Goal: Check status

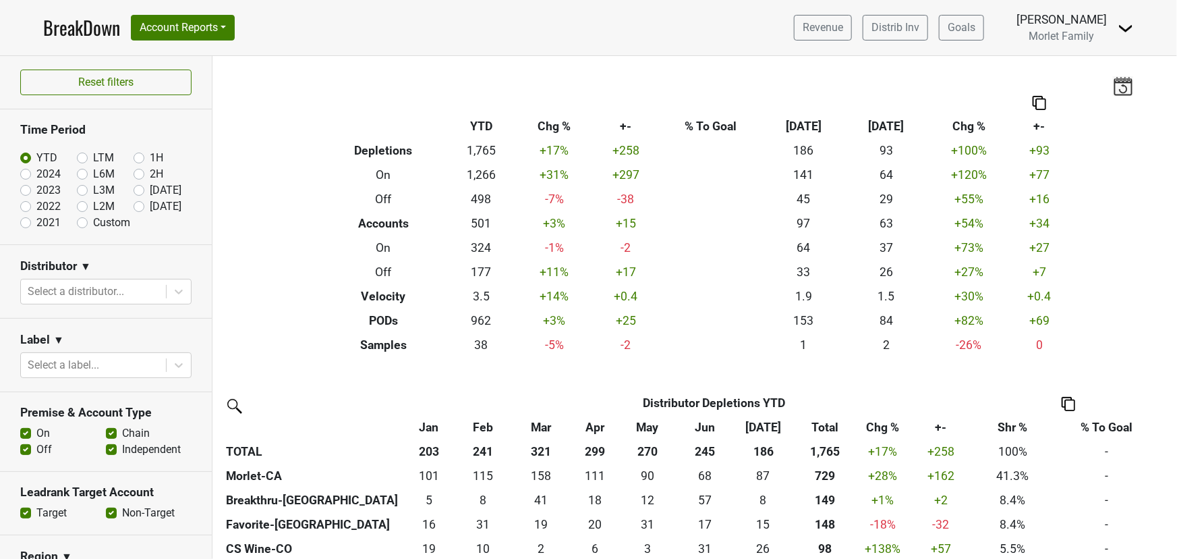
click at [36, 171] on label "2024" at bounding box center [48, 174] width 24 height 16
click at [26, 171] on input "2024" at bounding box center [47, 172] width 54 height 13
radio input "true"
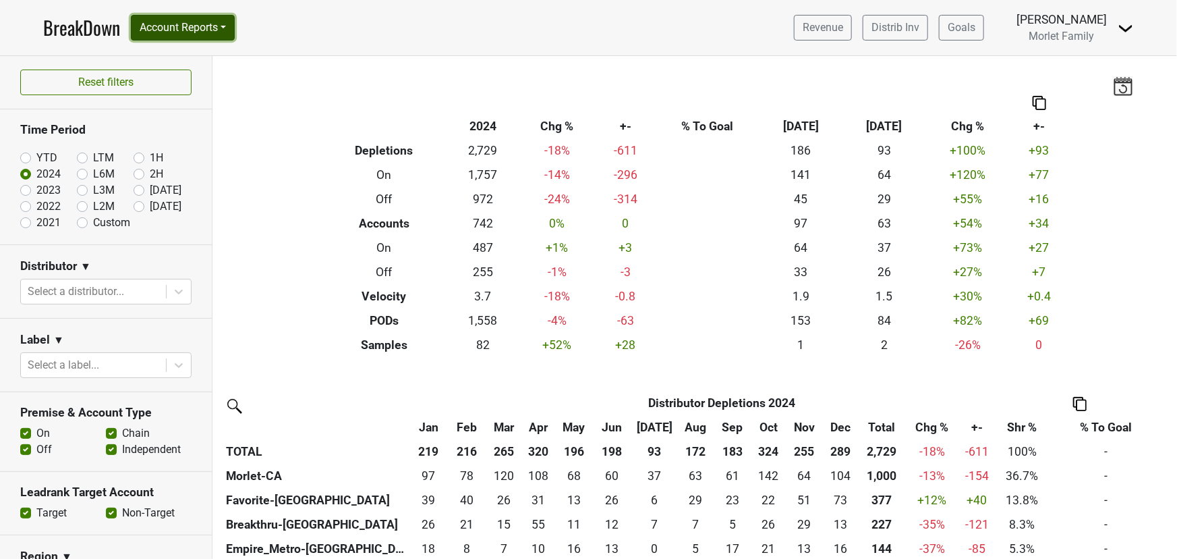
click at [183, 32] on button "Account Reports" at bounding box center [183, 28] width 104 height 26
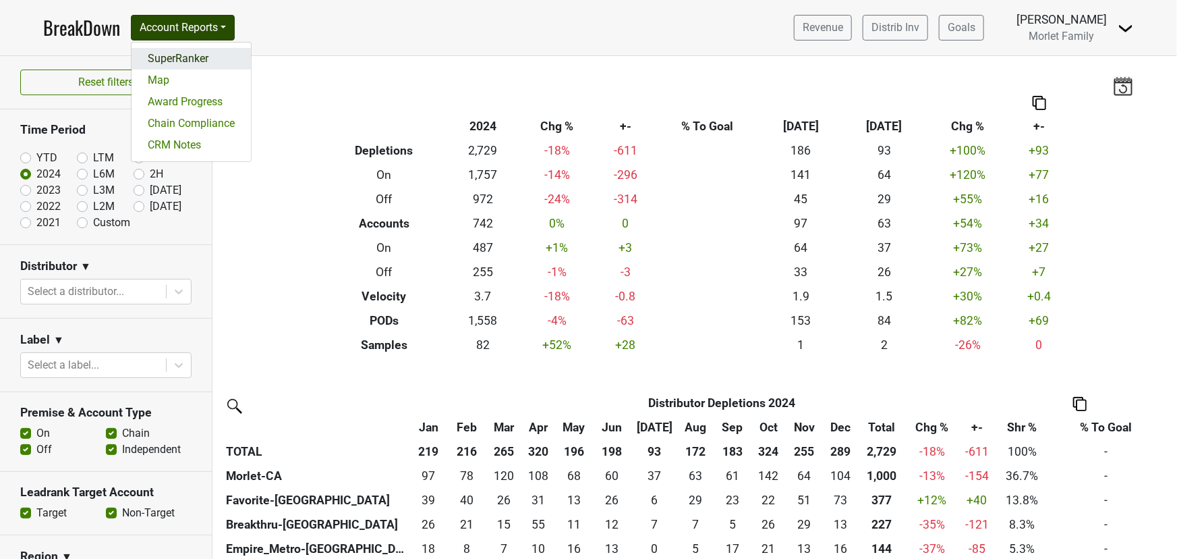
click at [189, 53] on link "SuperRanker" at bounding box center [191, 59] width 119 height 22
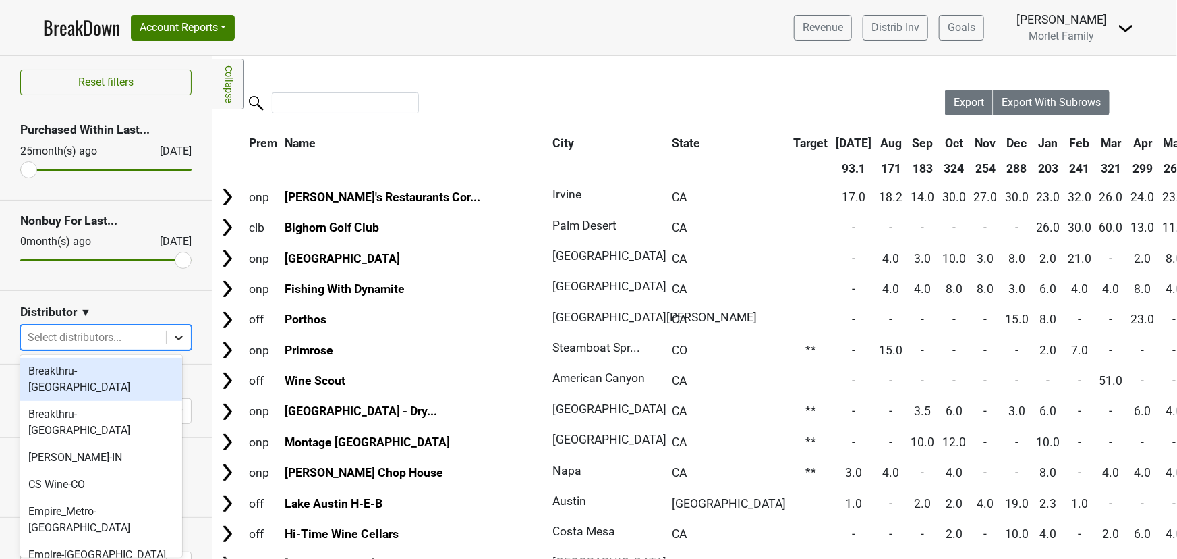
click at [172, 341] on icon at bounding box center [178, 337] width 13 height 13
click at [107, 376] on div "Breakthru-[GEOGRAPHIC_DATA]" at bounding box center [101, 378] width 162 height 43
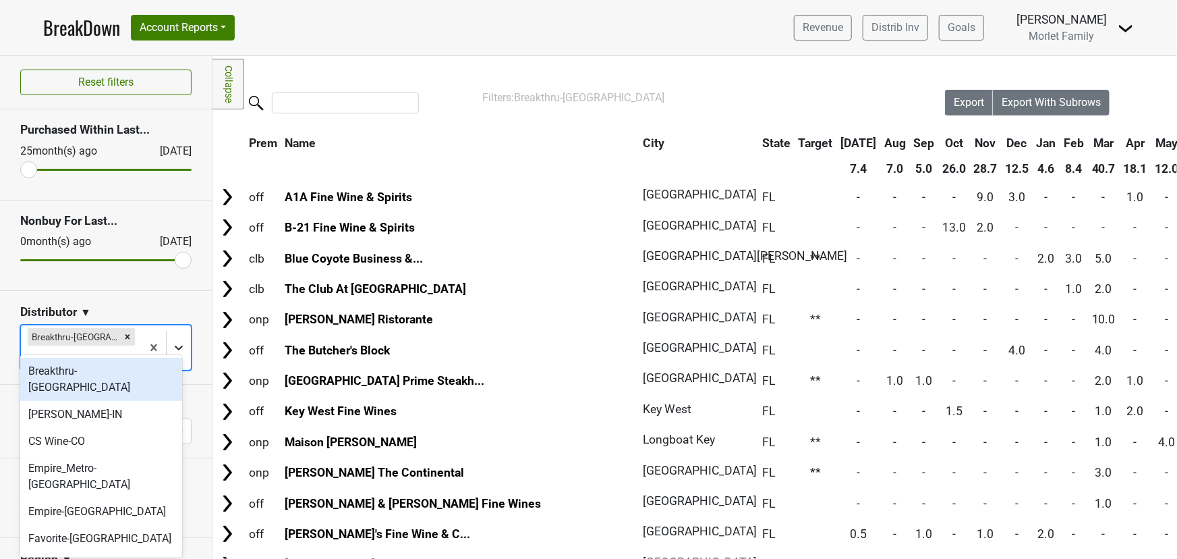
click at [175, 341] on icon at bounding box center [178, 347] width 13 height 13
click at [110, 375] on div "Breakthru-[GEOGRAPHIC_DATA]" at bounding box center [101, 378] width 162 height 43
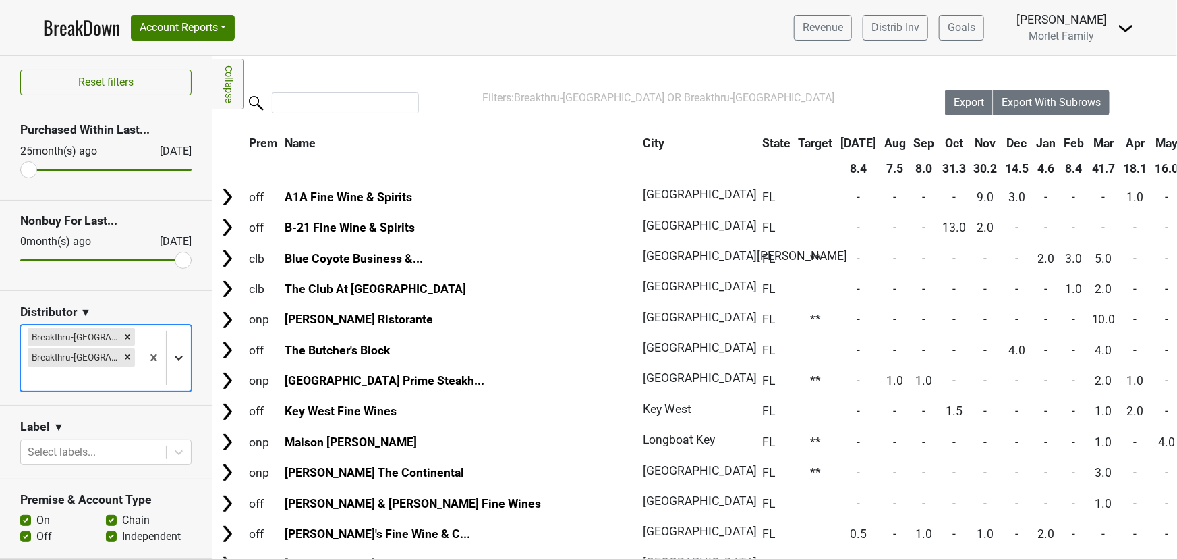
click at [167, 347] on div at bounding box center [179, 357] width 24 height 24
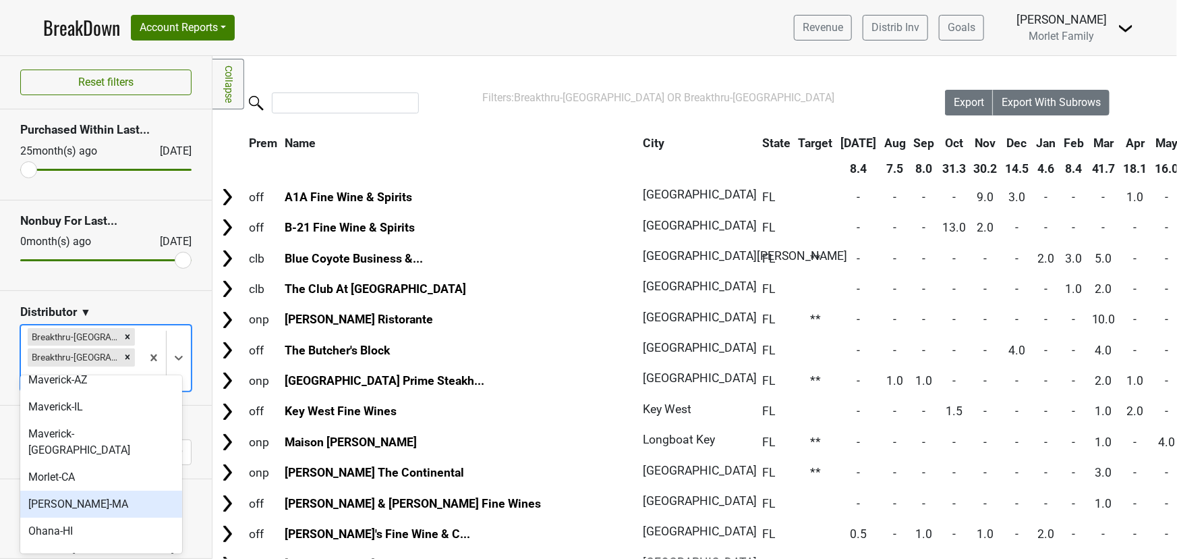
scroll to position [183, 0]
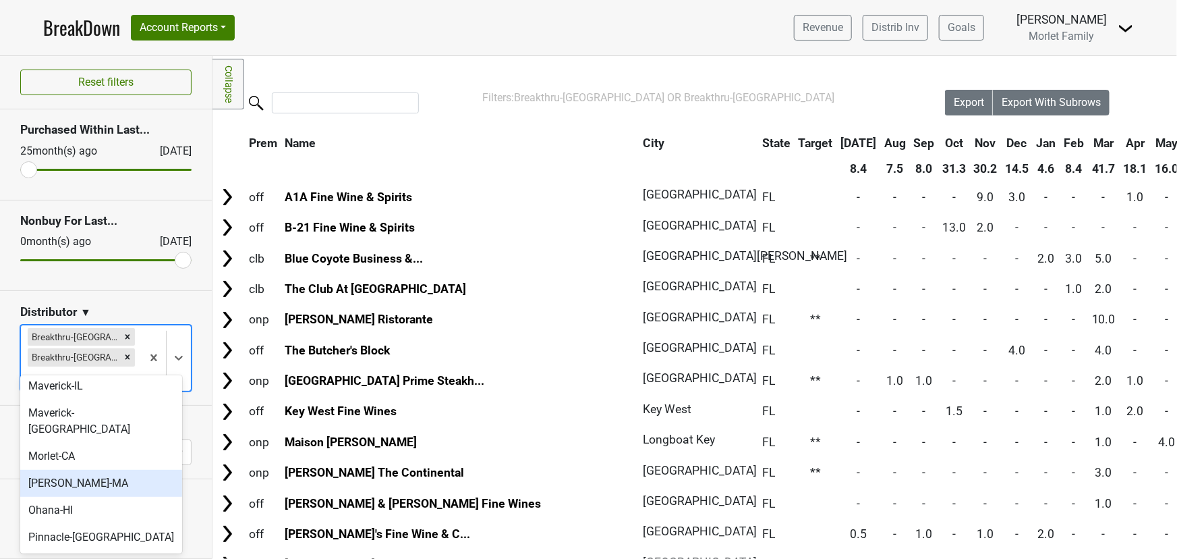
click at [107, 469] on div "[PERSON_NAME]-MA" at bounding box center [101, 482] width 162 height 27
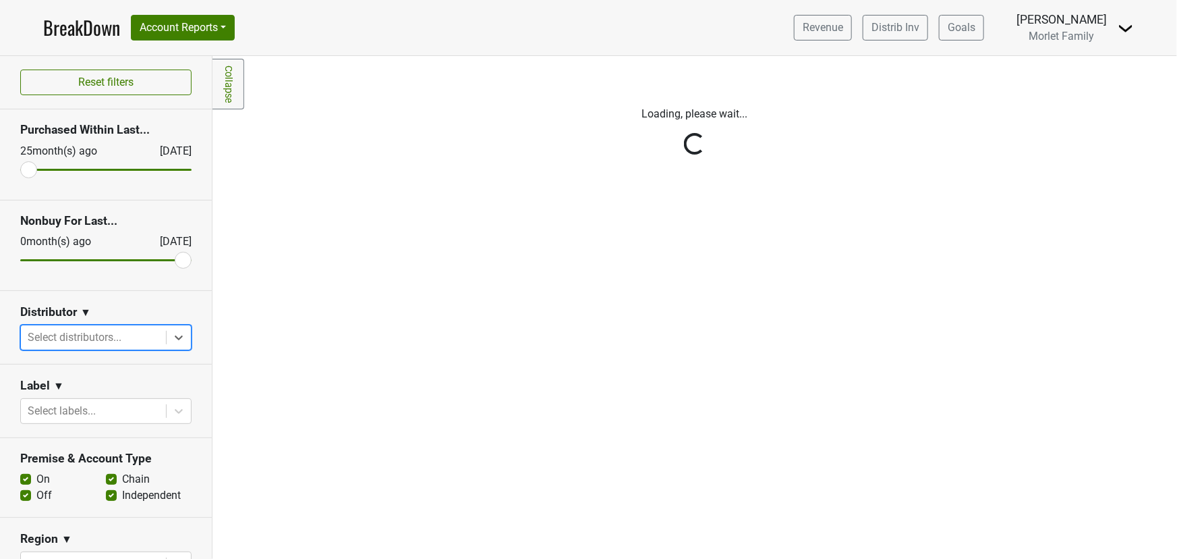
click at [169, 338] on div "Reset filters Purchased Within Last... [DATE] [DATE] Nonbuy For Last... [DATE] …" at bounding box center [106, 307] width 212 height 503
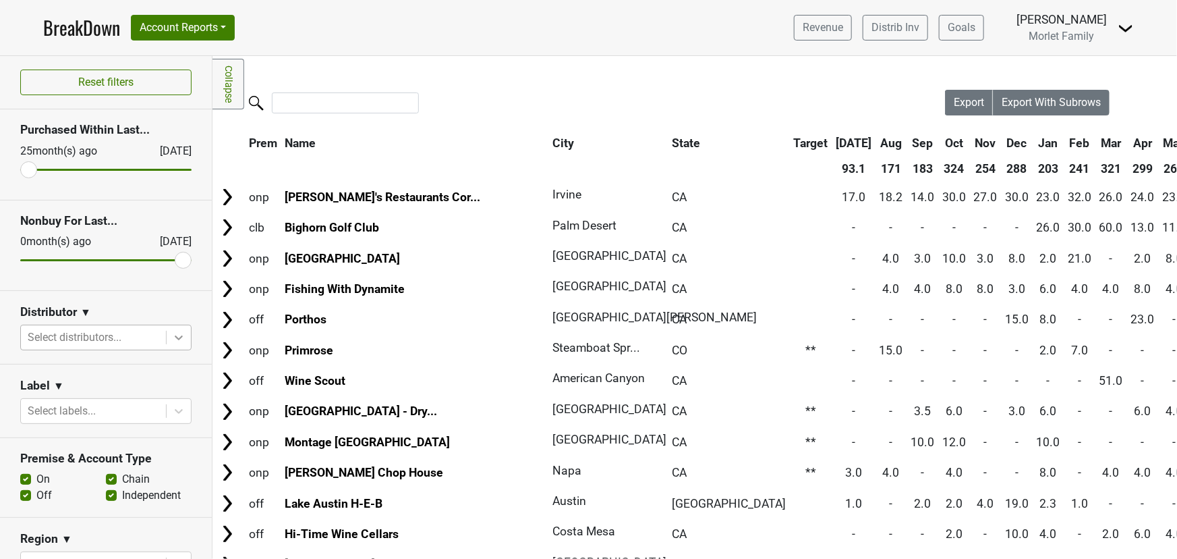
click at [175, 338] on icon at bounding box center [179, 337] width 8 height 5
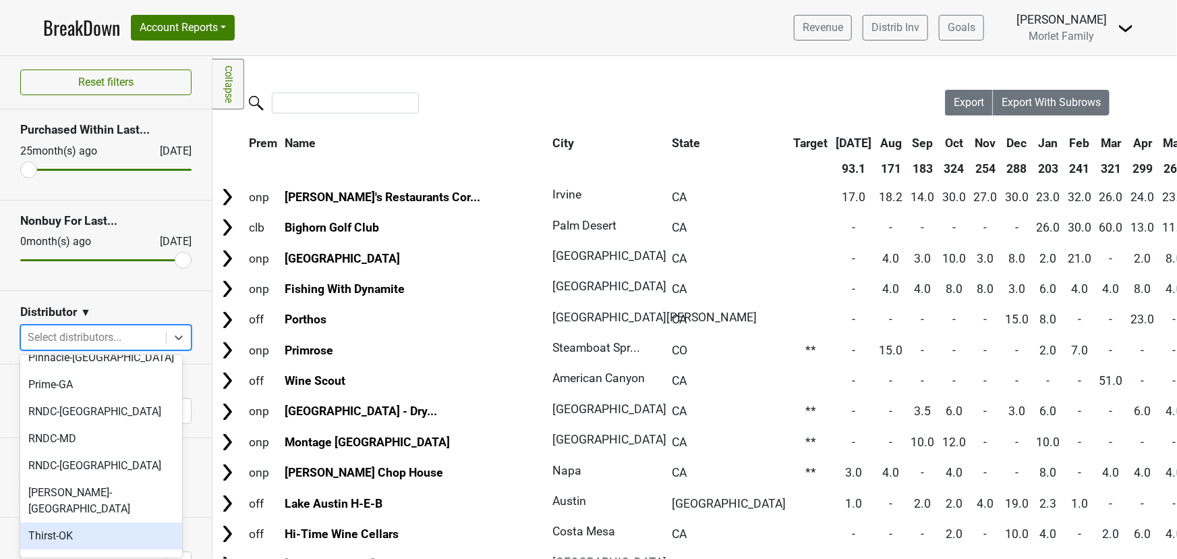
scroll to position [477, 0]
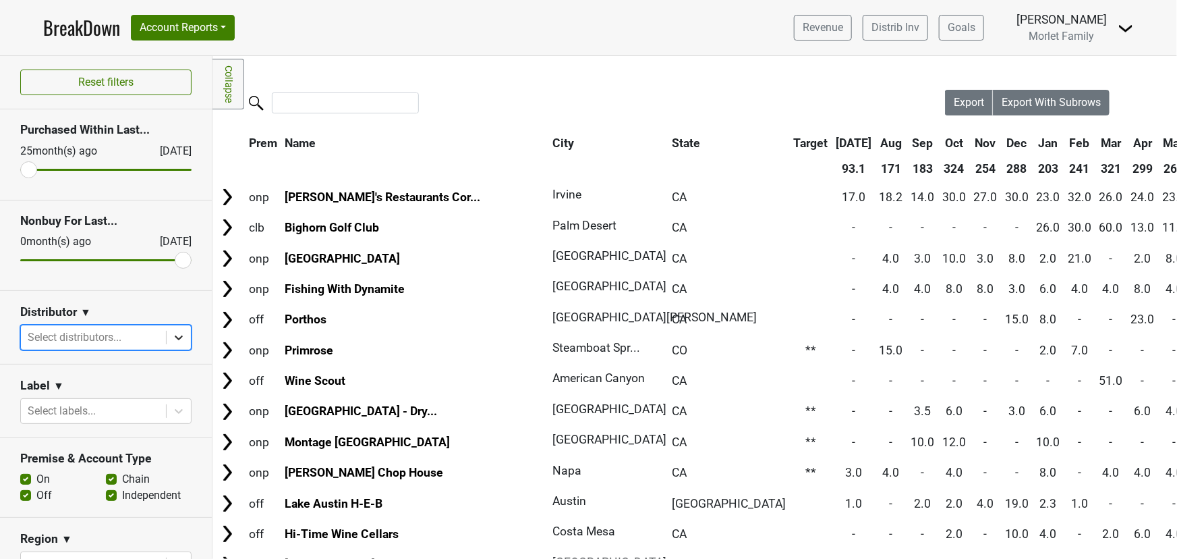
click at [172, 332] on icon at bounding box center [178, 337] width 13 height 13
click at [83, 25] on link "BreakDown" at bounding box center [81, 27] width 77 height 28
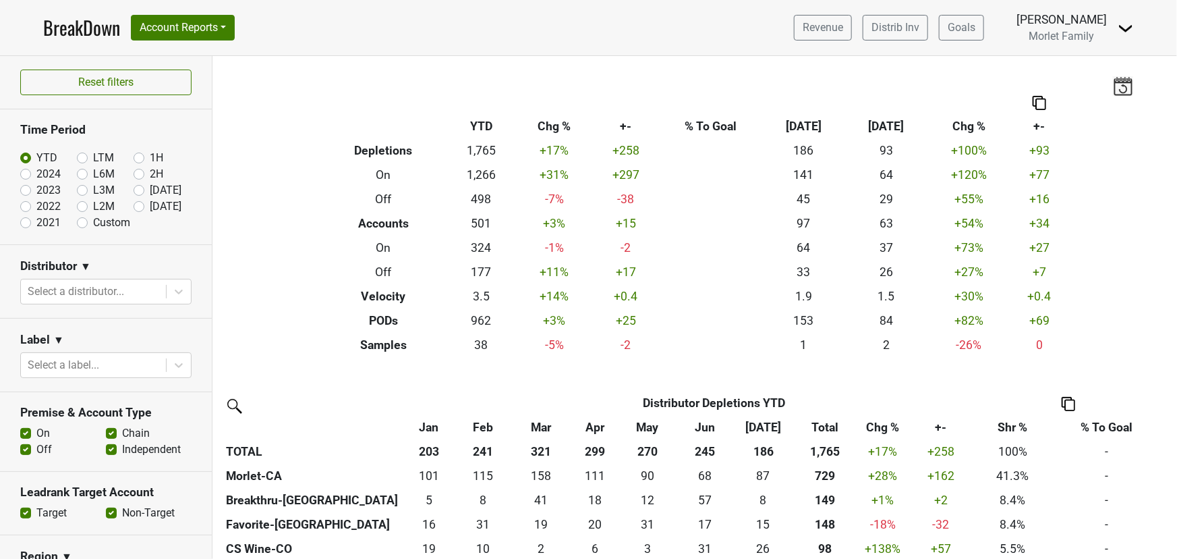
click at [36, 171] on label "2024" at bounding box center [48, 174] width 24 height 16
click at [26, 171] on input "2024" at bounding box center [47, 172] width 54 height 13
radio input "true"
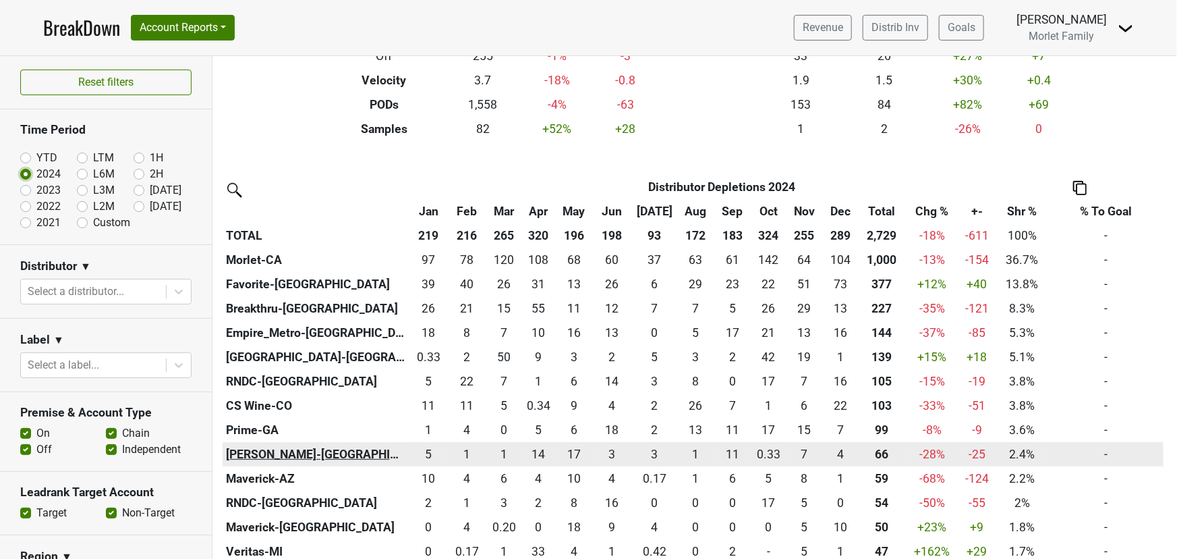
scroll to position [245, 0]
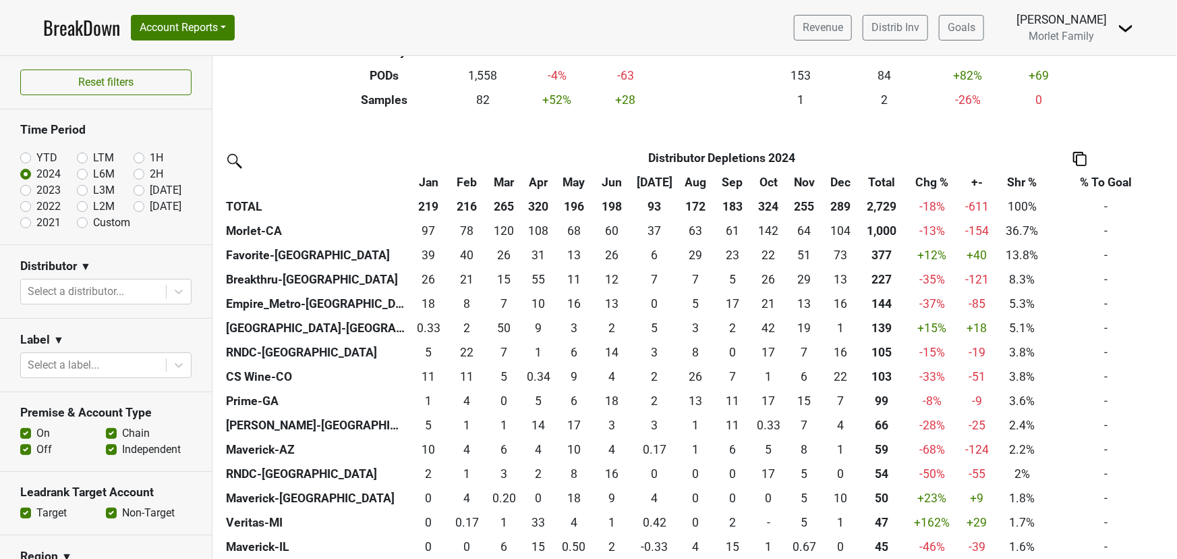
click at [36, 153] on label "YTD" at bounding box center [46, 158] width 21 height 16
click at [26, 153] on input "YTD" at bounding box center [47, 156] width 54 height 13
radio input "true"
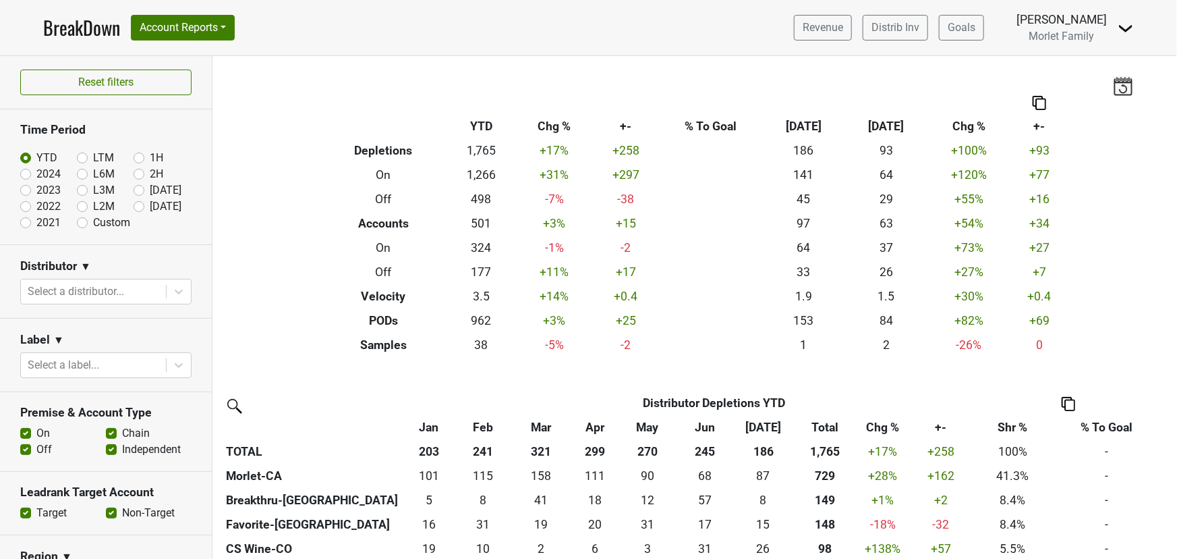
click at [36, 174] on label "2024" at bounding box center [48, 174] width 24 height 16
click at [25, 174] on input "2024" at bounding box center [47, 172] width 54 height 13
radio input "true"
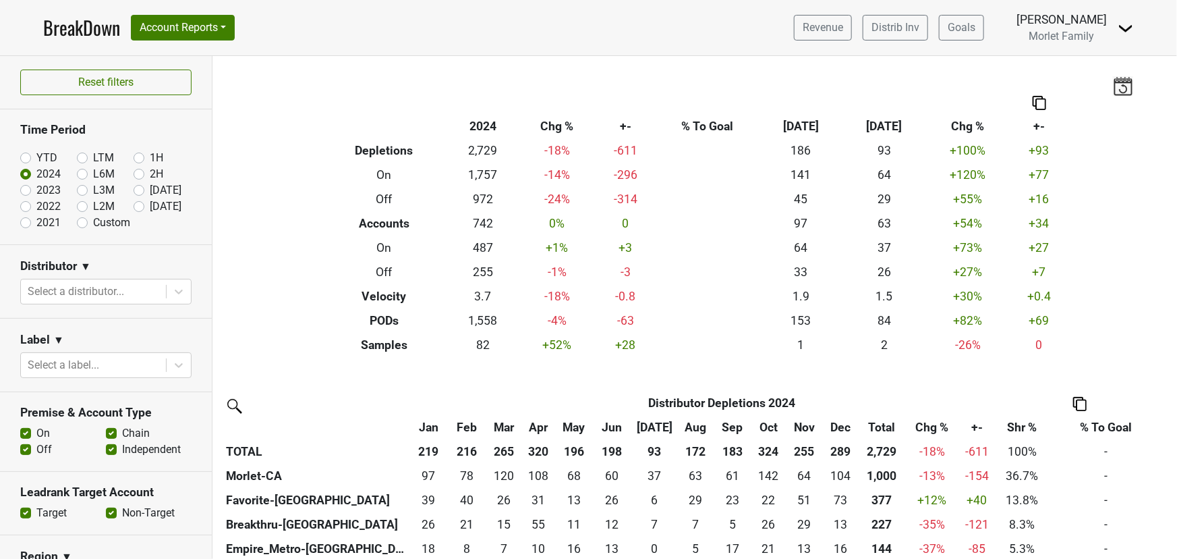
click at [36, 154] on label "YTD" at bounding box center [46, 158] width 21 height 16
click at [24, 154] on input "YTD" at bounding box center [47, 156] width 54 height 13
radio input "true"
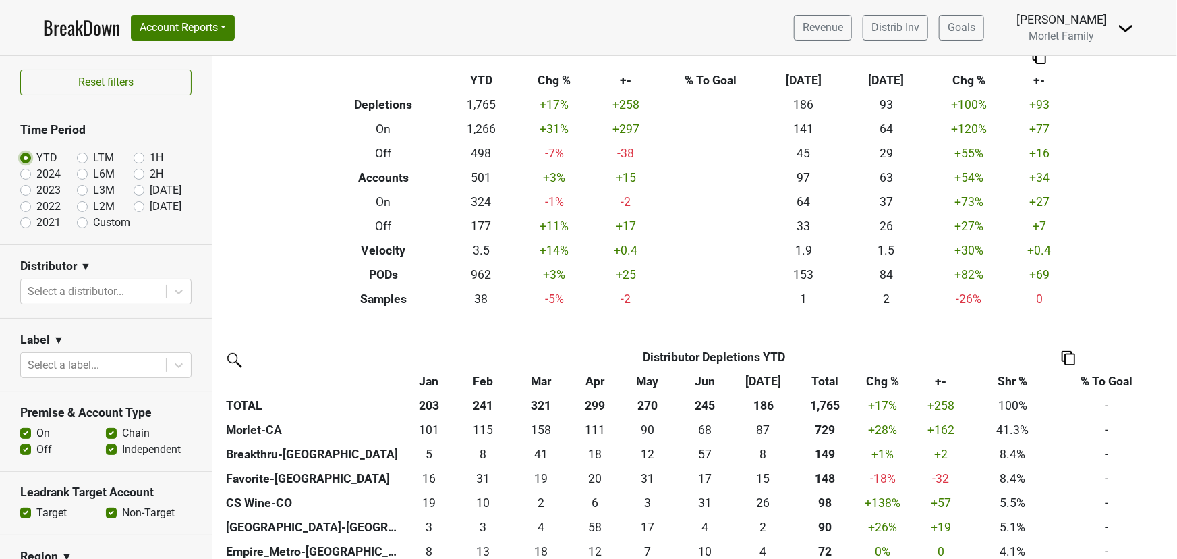
scroll to position [122, 0]
